Goal: Task Accomplishment & Management: Use online tool/utility

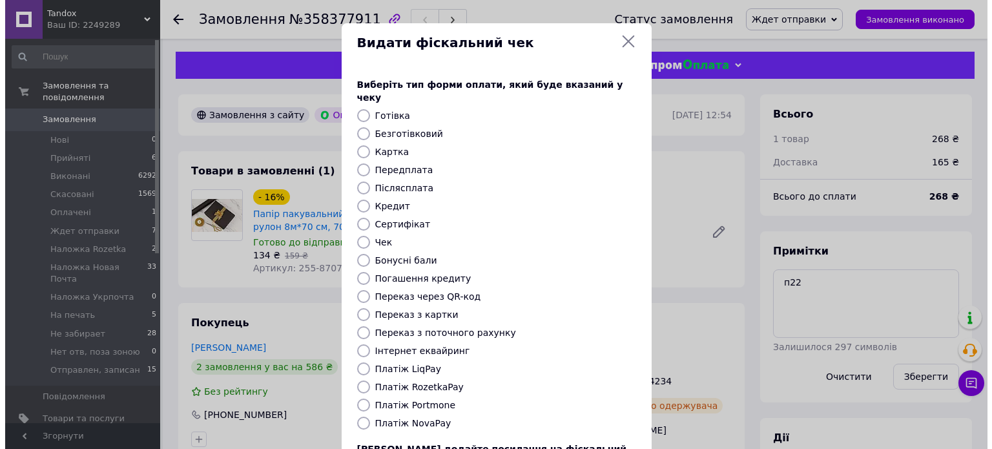
scroll to position [452, 0]
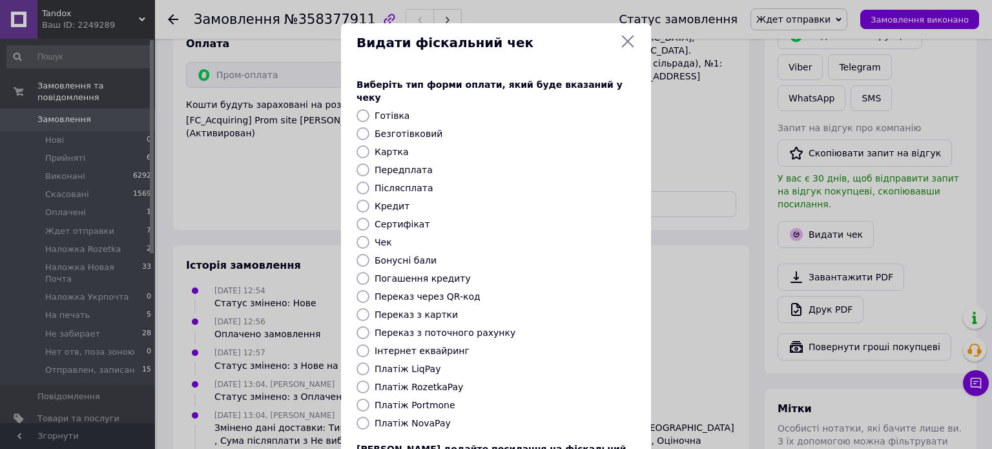
click at [433, 382] on label "Платіж RozetkaPay" at bounding box center [418, 387] width 88 height 10
click at [369, 380] on input "Платіж RozetkaPay" at bounding box center [362, 386] width 13 height 13
radio input "true"
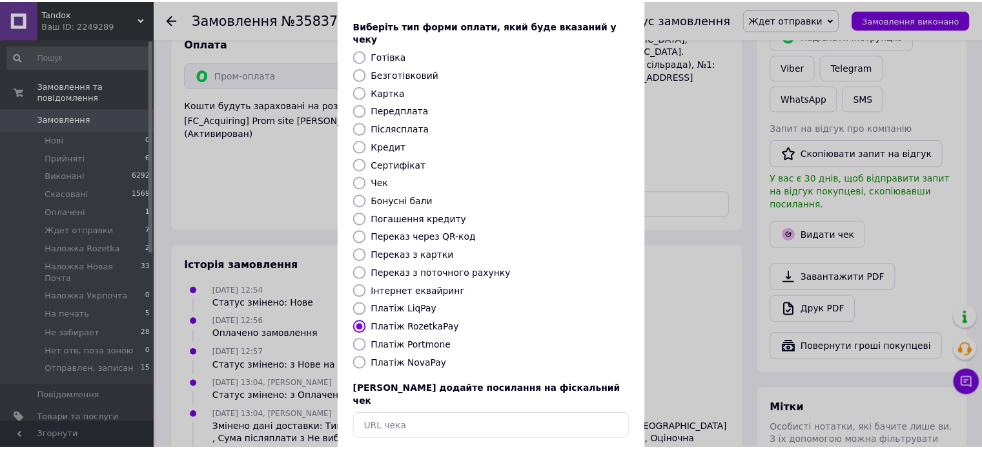
scroll to position [105, 0]
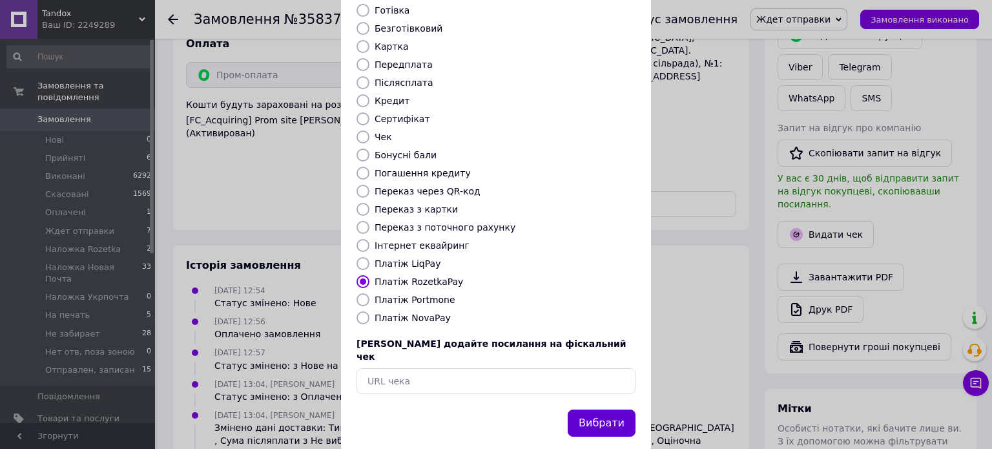
drag, startPoint x: 606, startPoint y: 392, endPoint x: 344, endPoint y: 16, distance: 458.3
click at [607, 409] on button "Вибрати" at bounding box center [601, 423] width 68 height 28
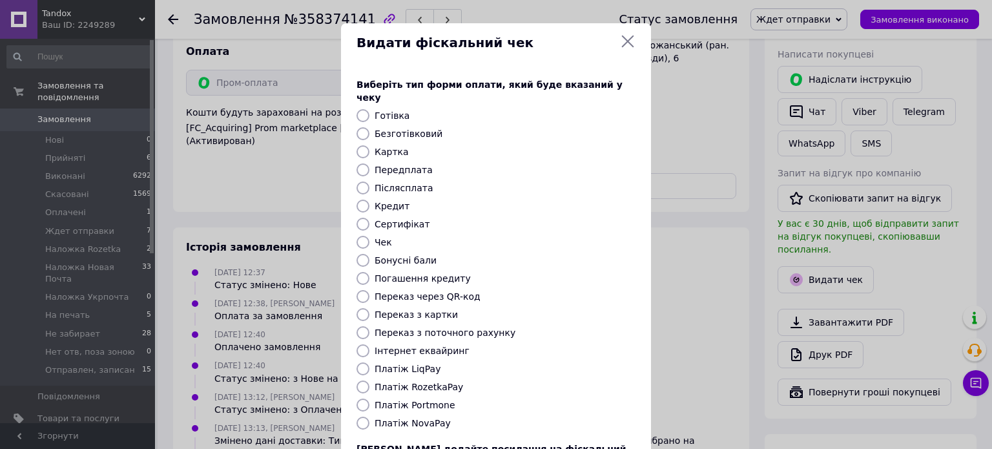
scroll to position [3, 0]
click at [434, 382] on label "Платіж RozetkaPay" at bounding box center [418, 387] width 88 height 10
click at [369, 380] on input "Платіж RozetkaPay" at bounding box center [362, 386] width 13 height 13
radio input "true"
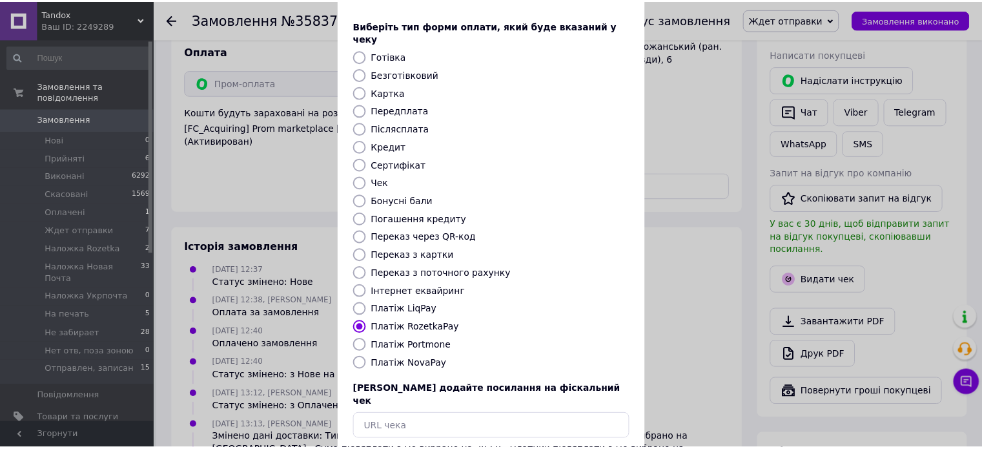
scroll to position [105, 0]
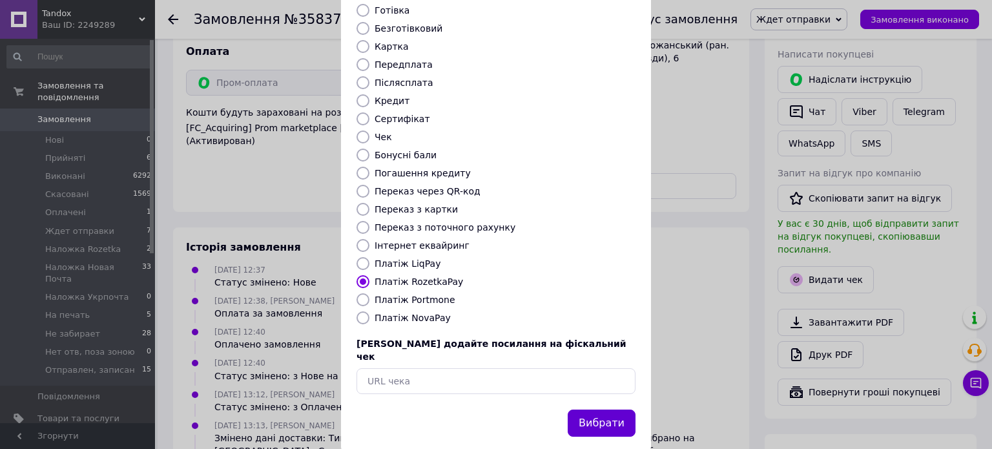
click at [600, 409] on button "Вибрати" at bounding box center [601, 423] width 68 height 28
